Goal: Navigation & Orientation: Find specific page/section

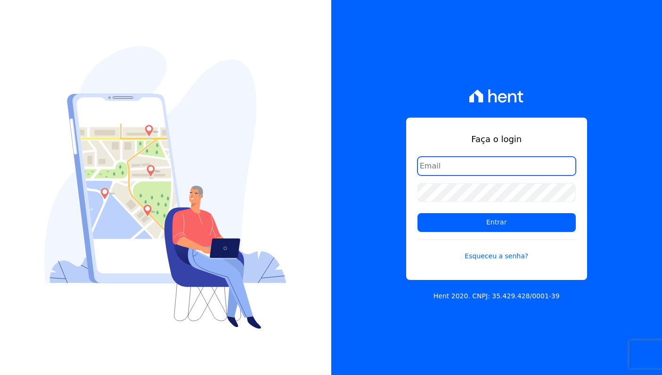
type input "[EMAIL_ADDRESS][DOMAIN_NAME]"
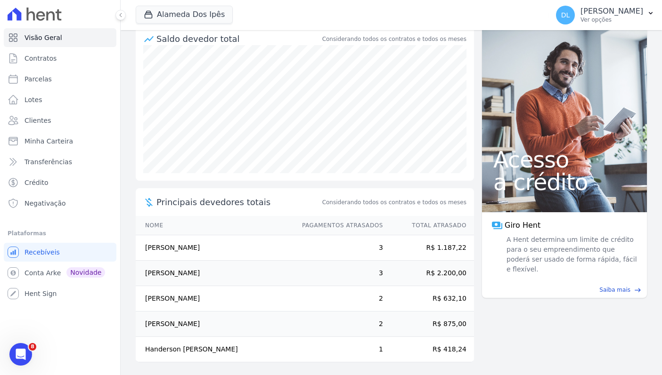
scroll to position [105, 0]
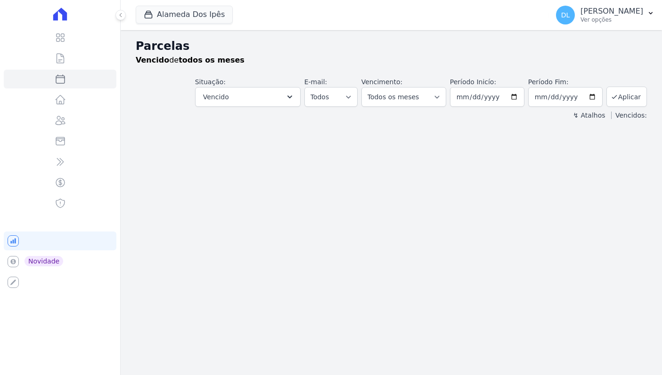
select select
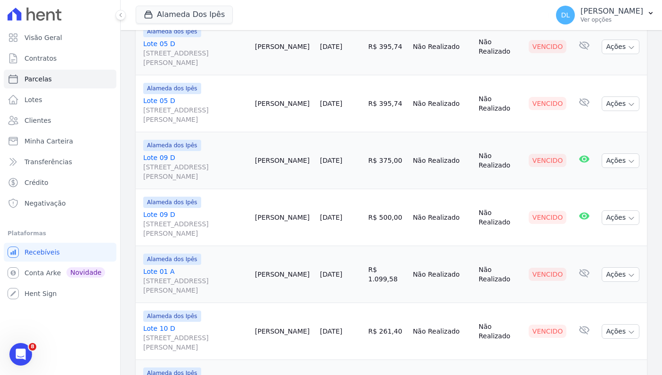
scroll to position [133, 0]
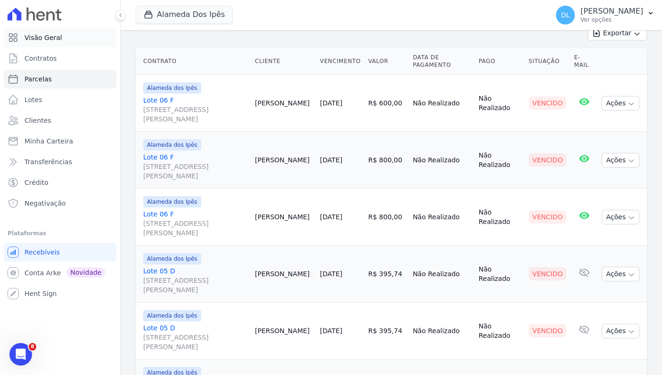
click at [78, 32] on link "Visão Geral" at bounding box center [60, 37] width 113 height 19
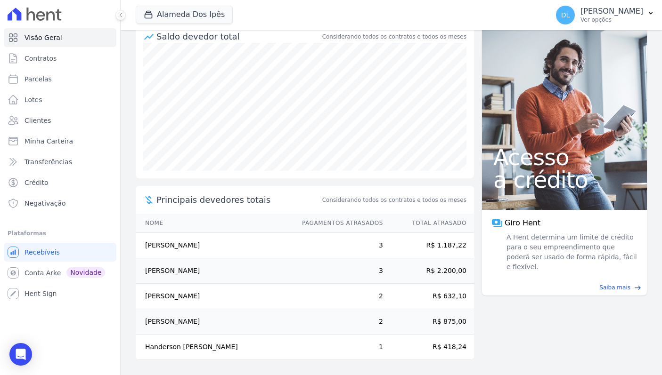
scroll to position [103, 0]
